Goal: Check status: Check status

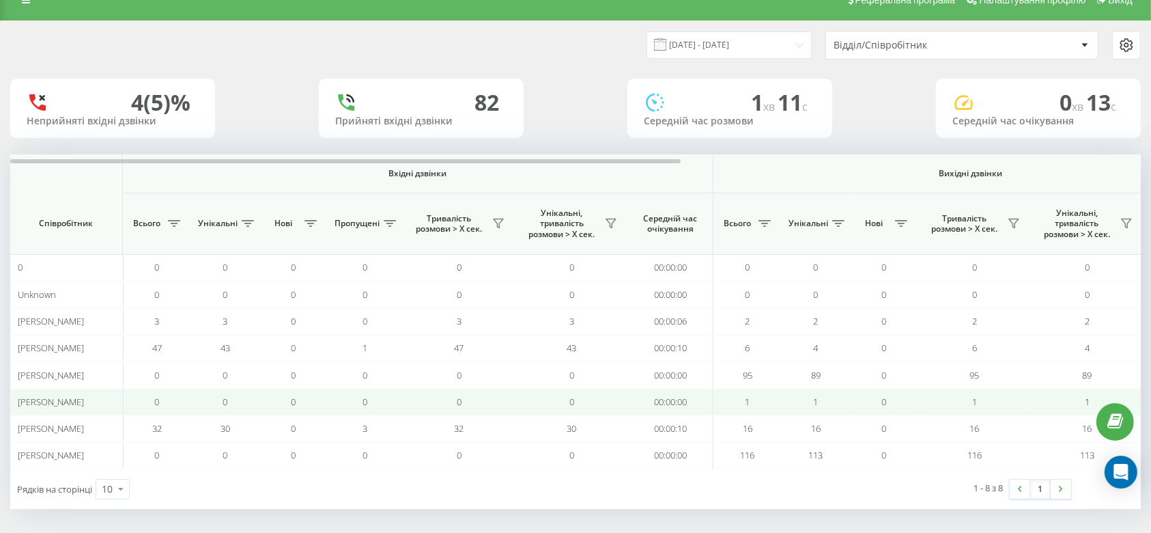
scroll to position [22, 0]
